Goal: Navigation & Orientation: Go to known website

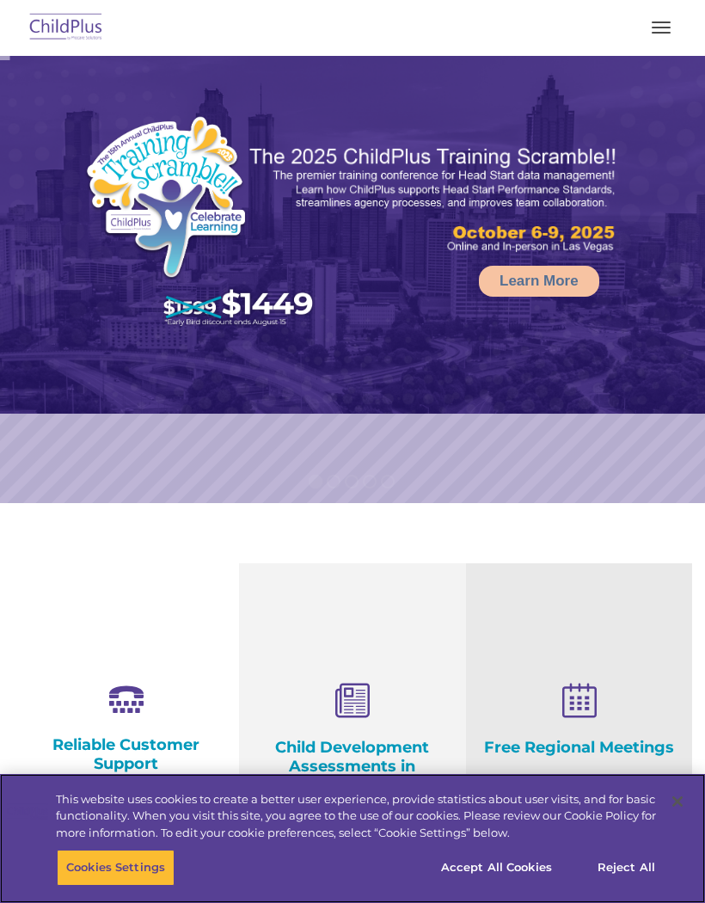
select select "MEDIUM"
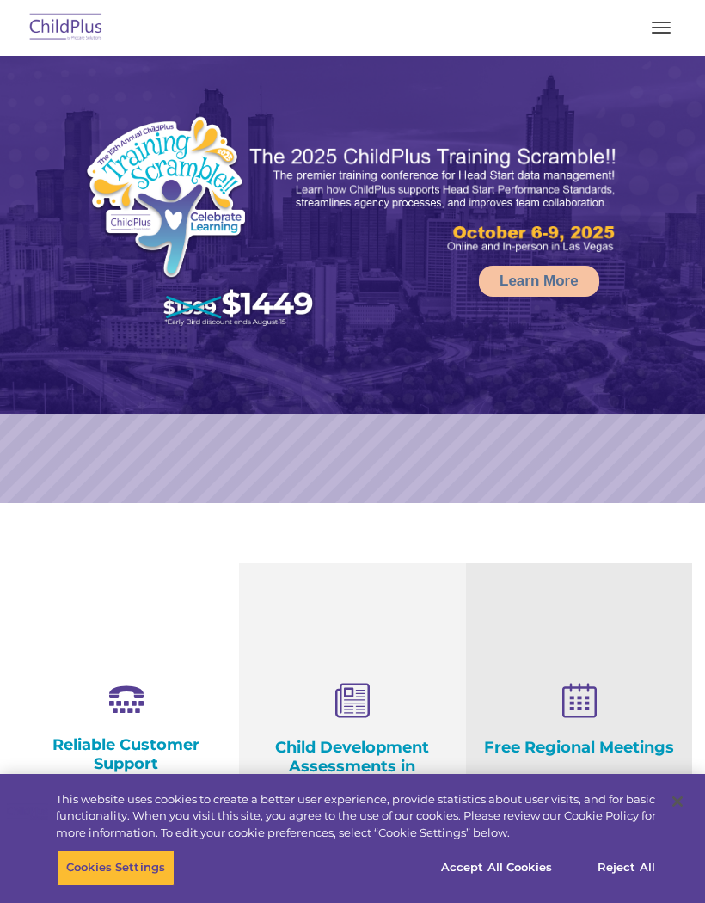
select select "MEDIUM"
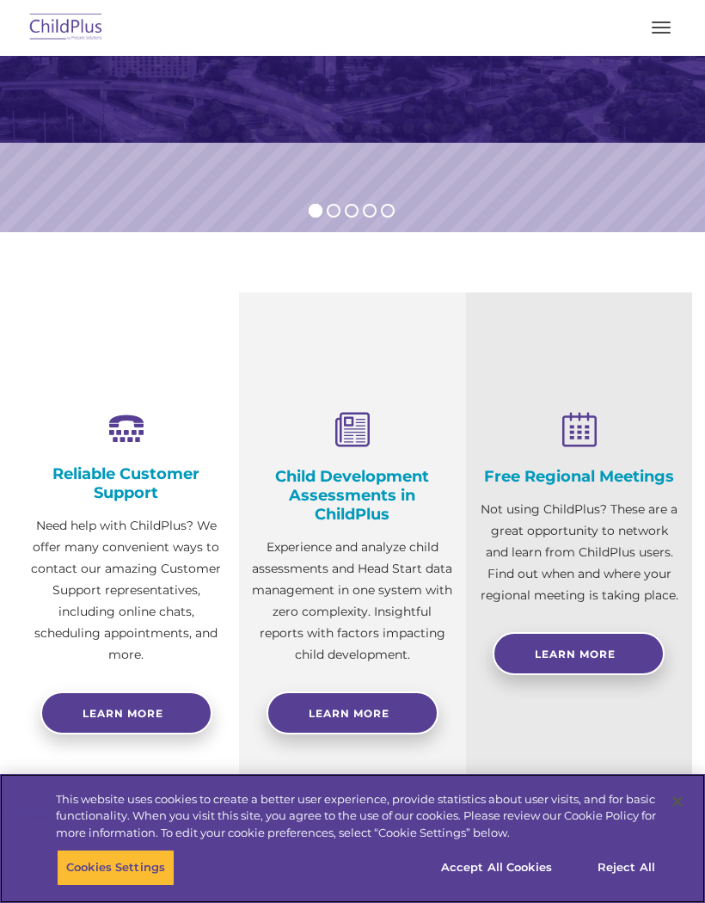
scroll to position [252, 0]
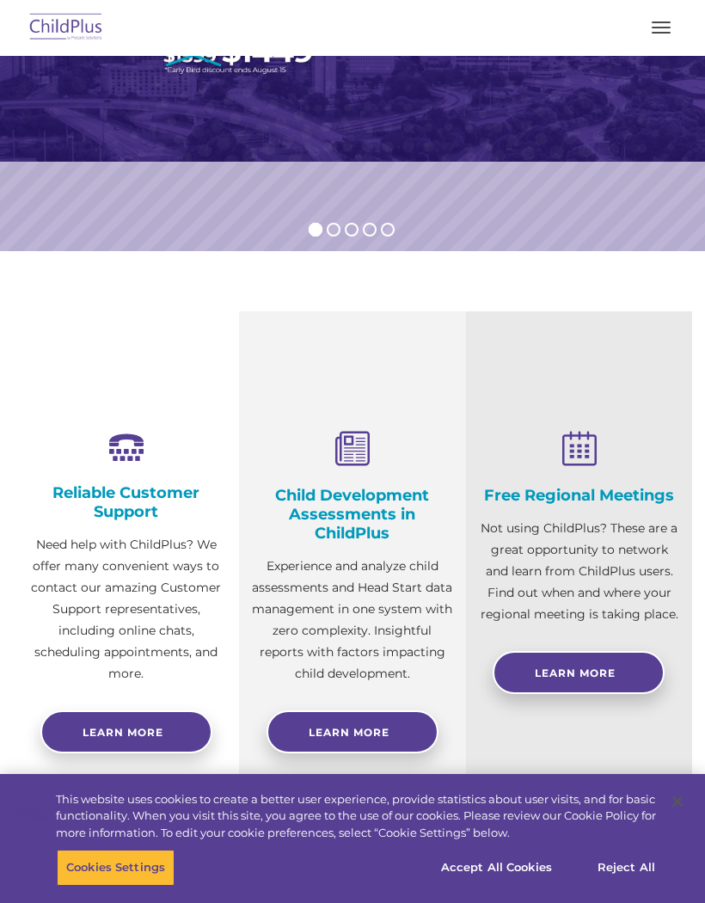
click at [70, 21] on img at bounding box center [66, 28] width 81 height 40
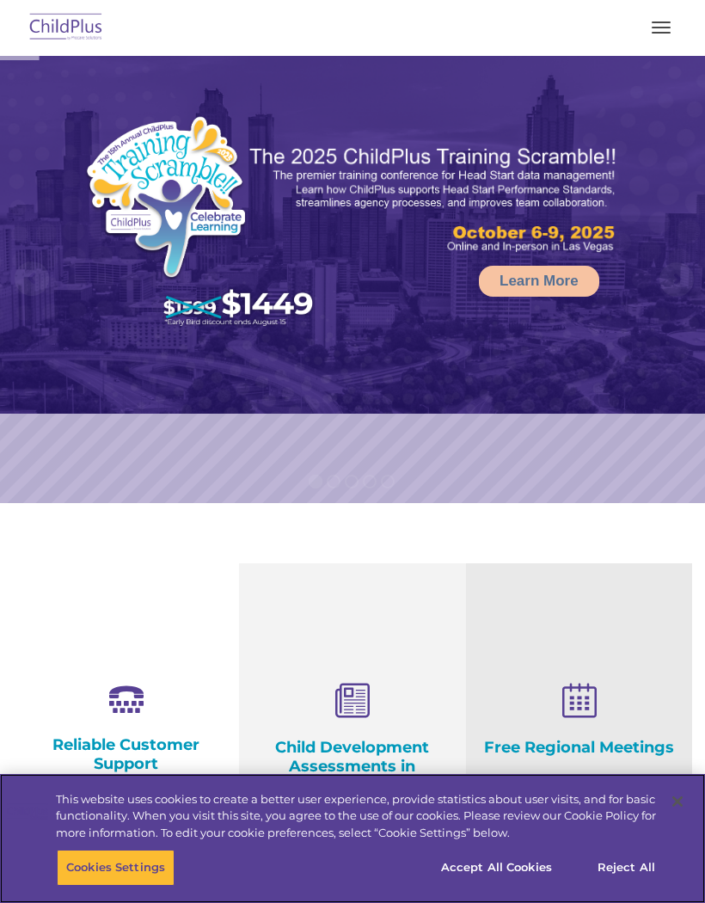
select select "MEDIUM"
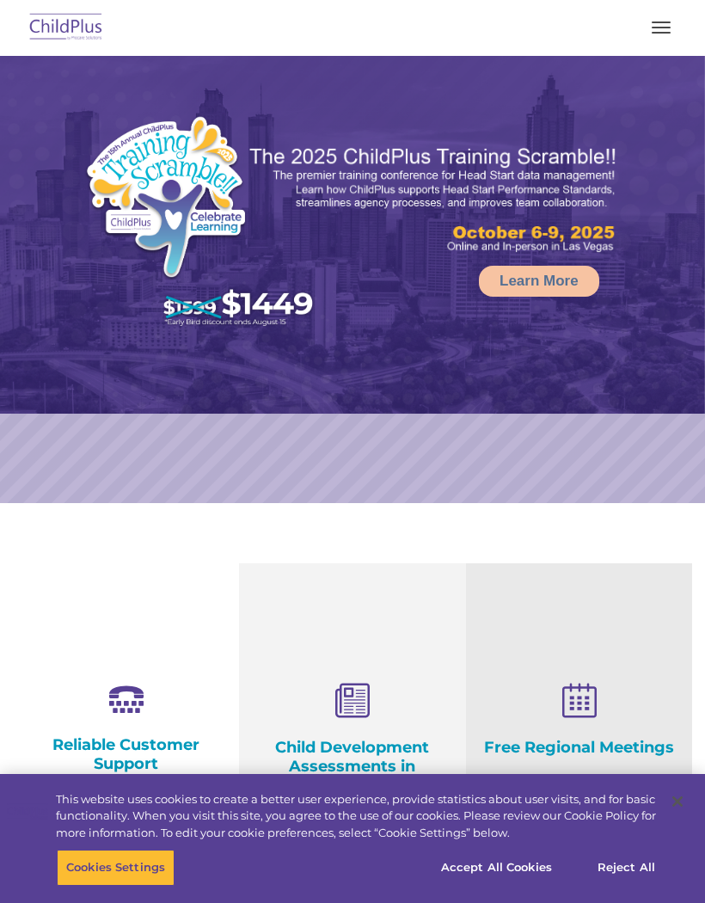
select select "MEDIUM"
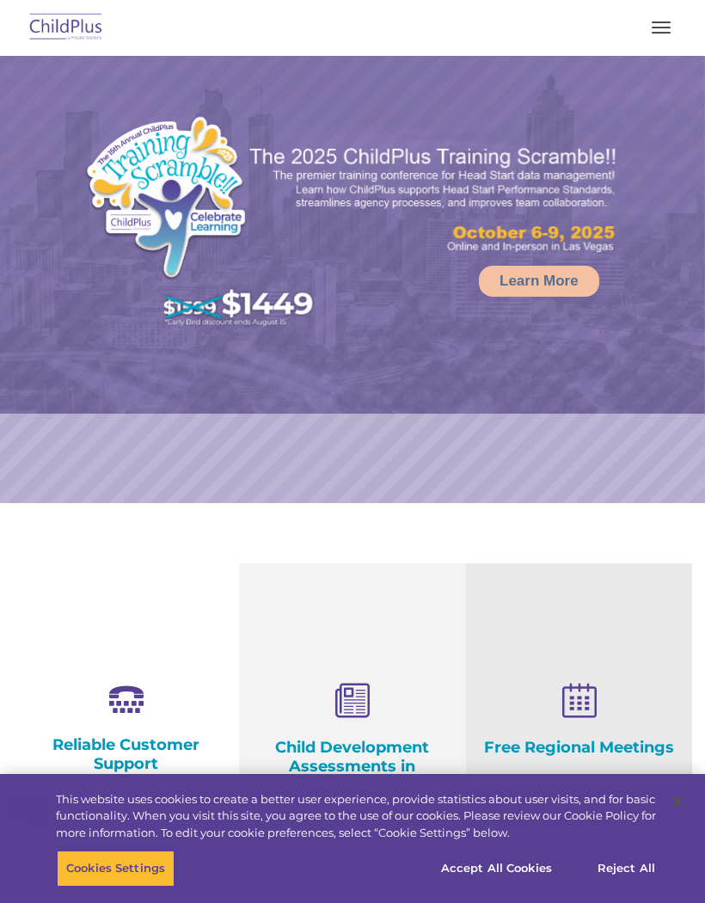
select select "MEDIUM"
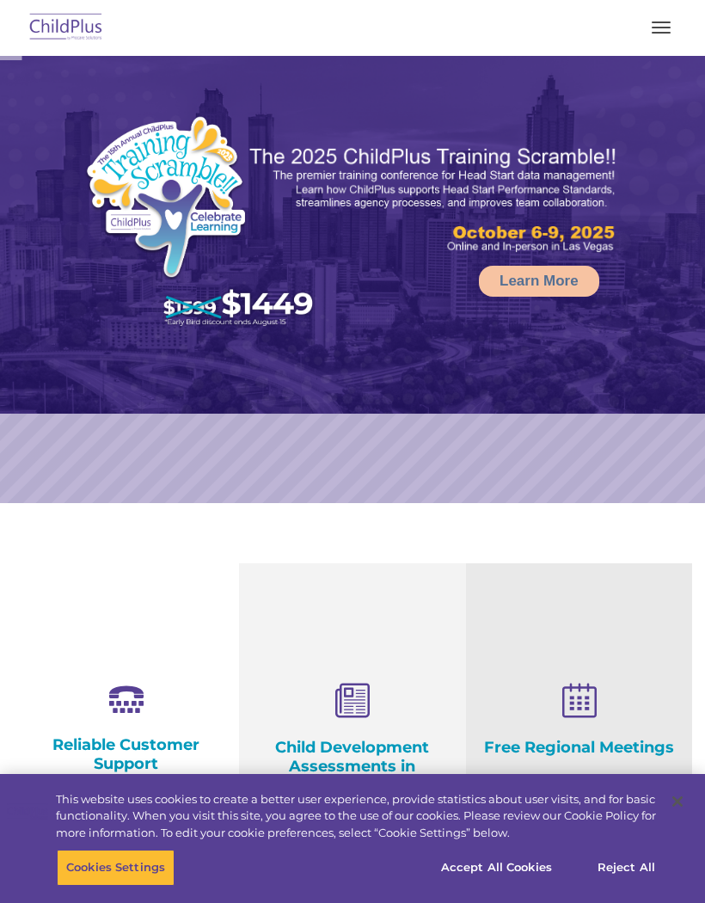
scroll to position [112, 0]
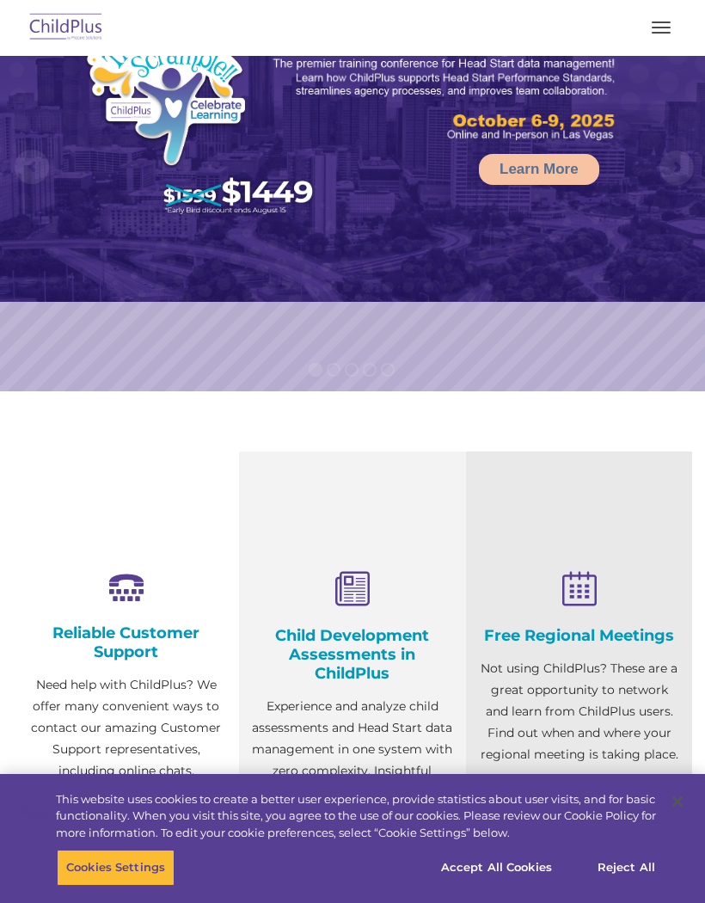
select select "MEDIUM"
click at [640, 18] on div at bounding box center [352, 27] width 636 height 41
click at [666, 35] on button "button" at bounding box center [661, 28] width 36 height 28
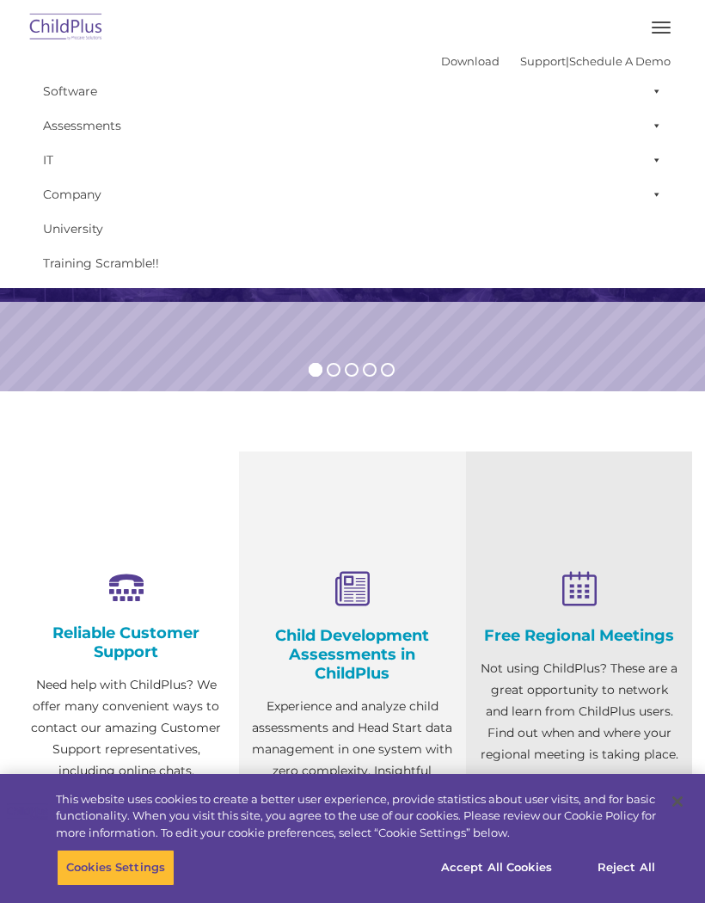
click at [54, 21] on img at bounding box center [66, 28] width 81 height 40
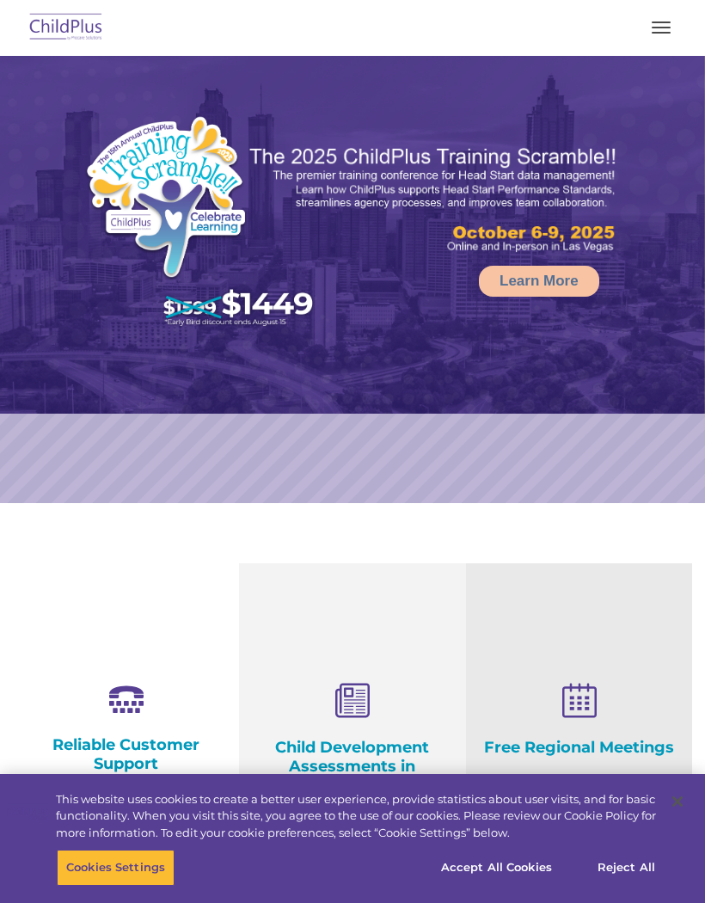
select select "MEDIUM"
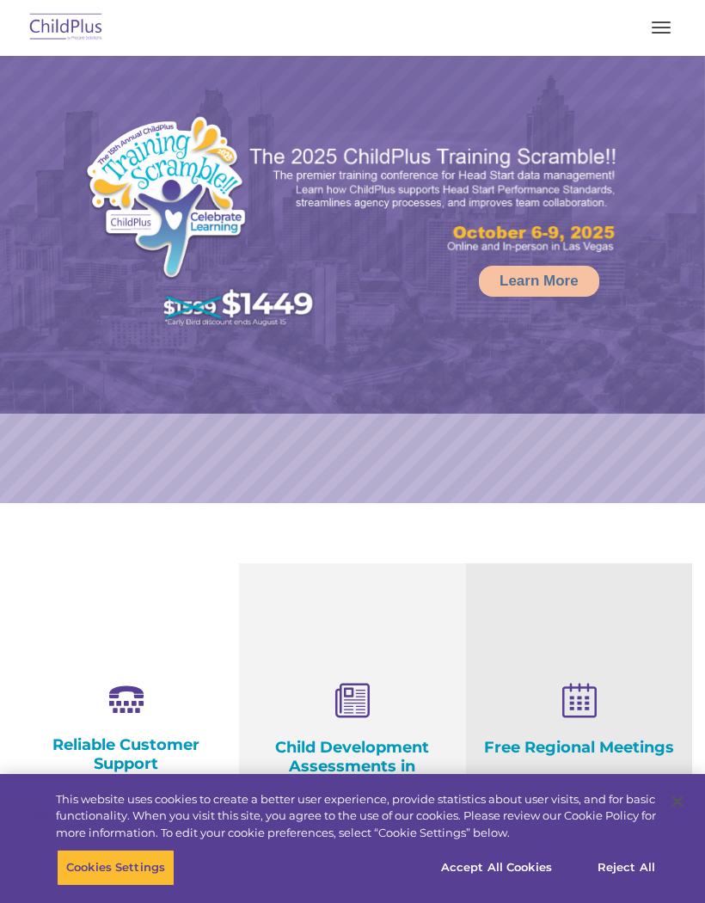
select select "MEDIUM"
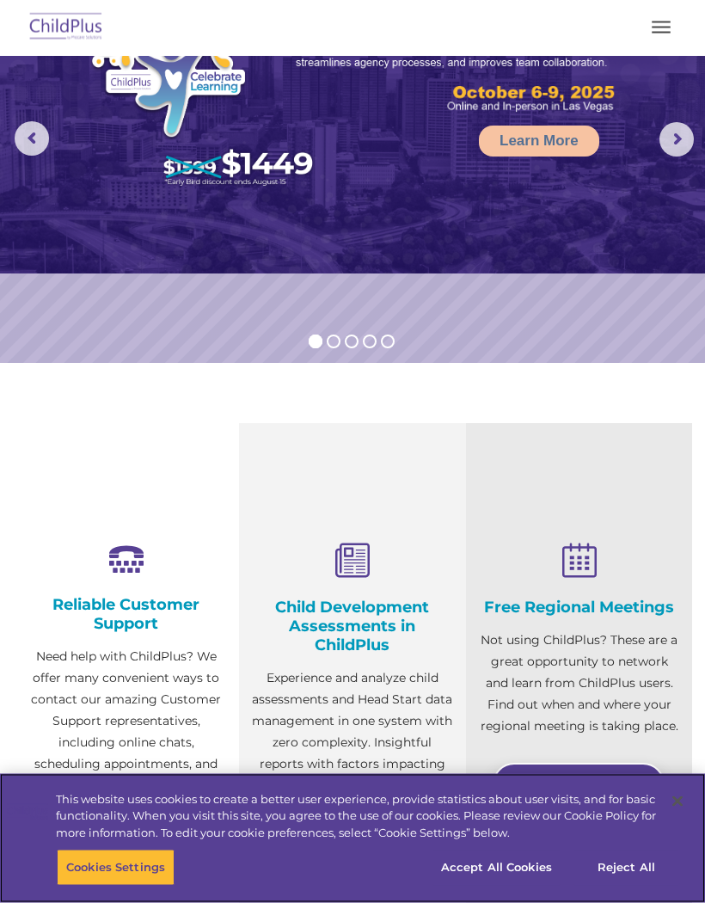
scroll to position [59, 0]
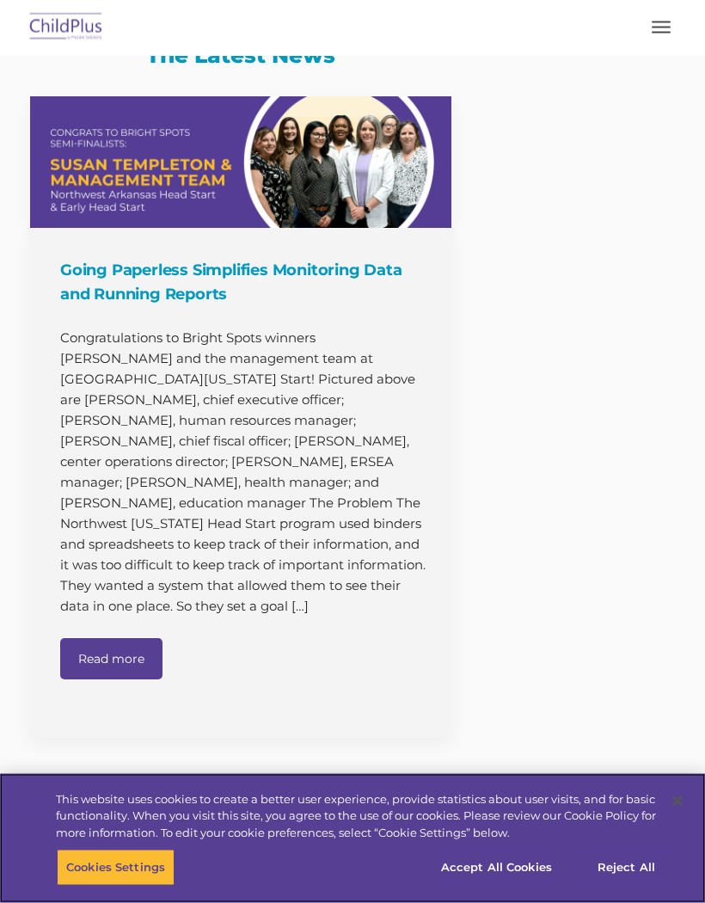
scroll to position [1809, 0]
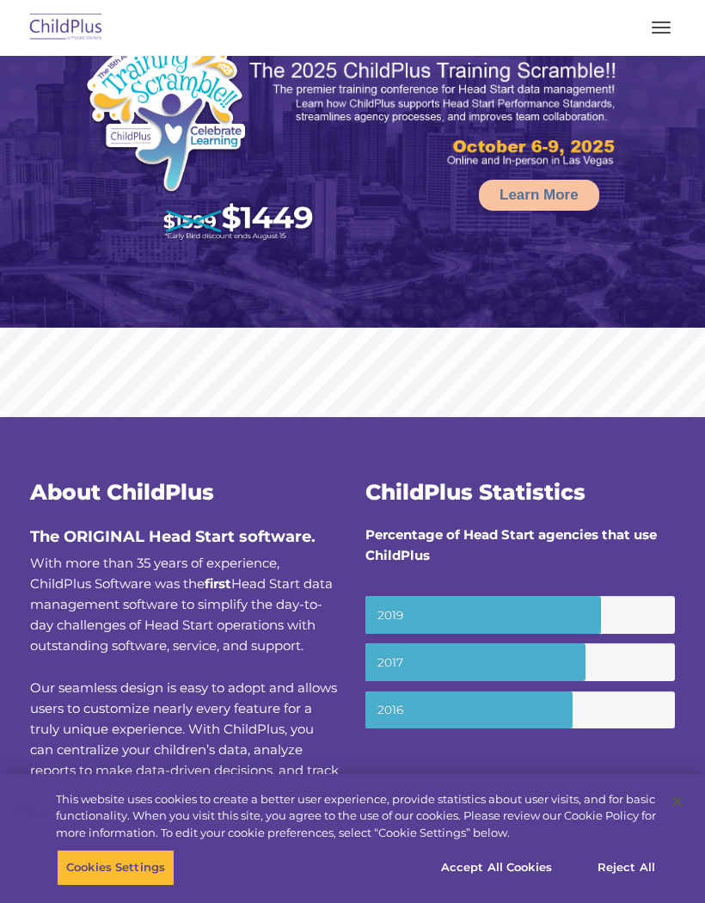
scroll to position [2496, 0]
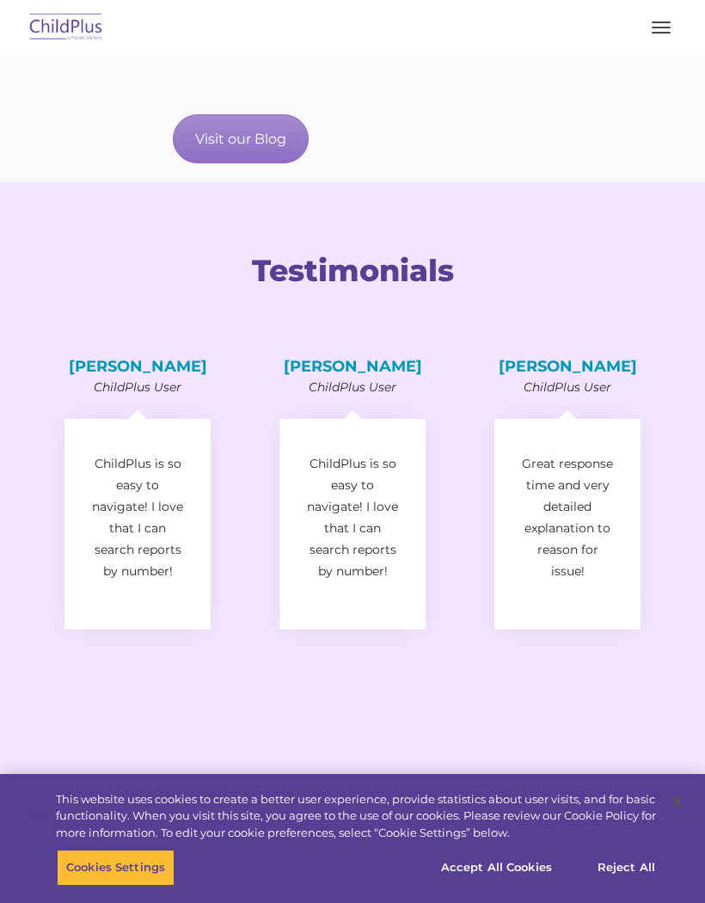
click at [55, 21] on img at bounding box center [66, 28] width 81 height 40
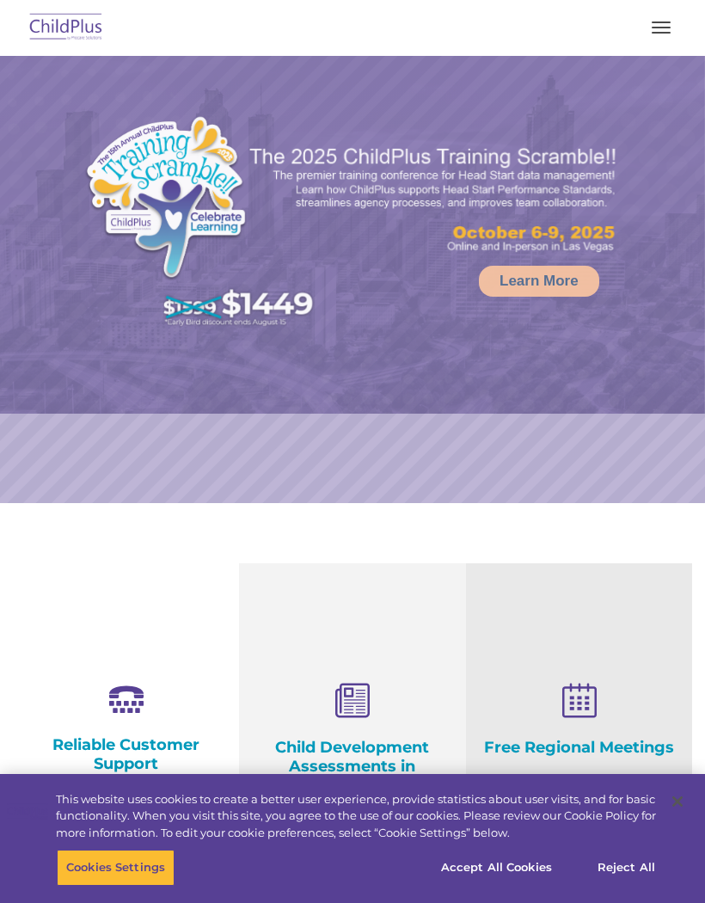
select select "MEDIUM"
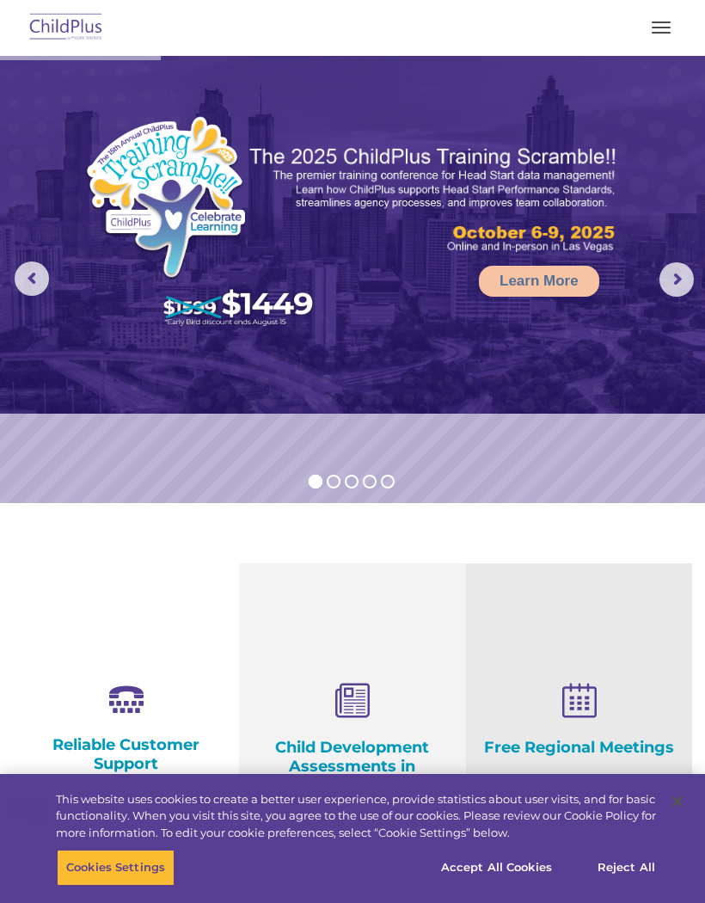
click at [656, 32] on span "button" at bounding box center [661, 33] width 19 height 2
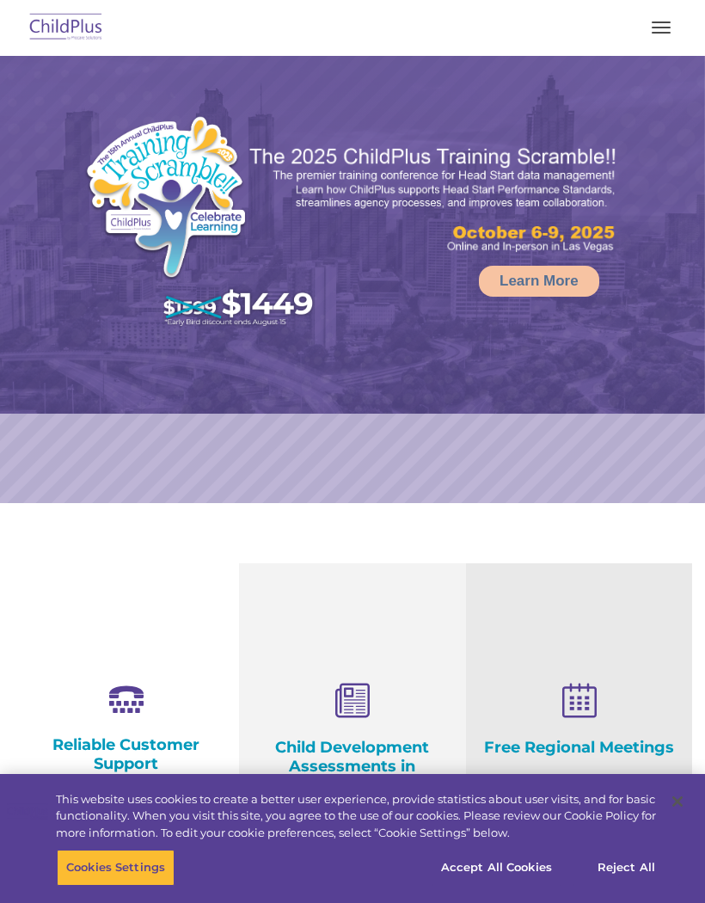
select select "MEDIUM"
